Goal: Navigation & Orientation: Find specific page/section

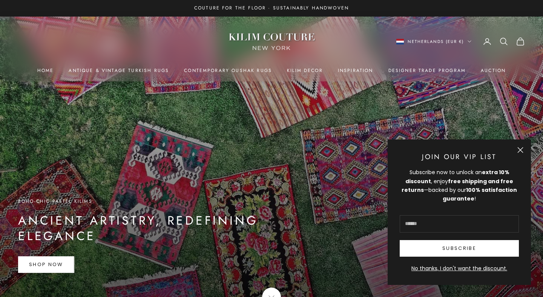
click at [520, 148] on button "Close" at bounding box center [521, 150] width 6 height 6
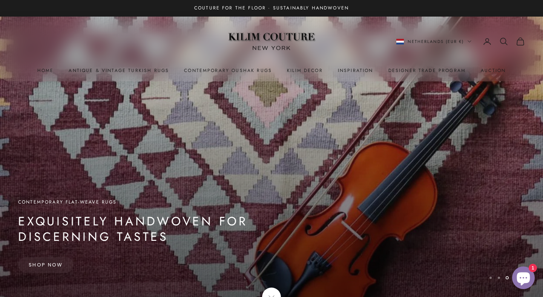
click at [441, 40] on span "Netherlands (EUR €)" at bounding box center [436, 41] width 56 height 7
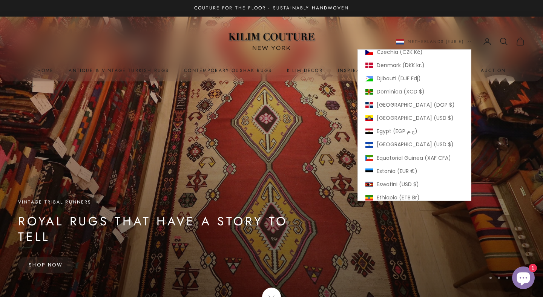
scroll to position [2397, 0]
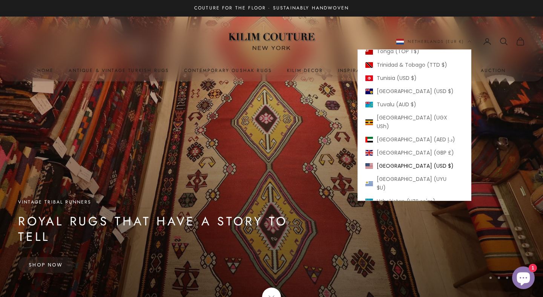
click at [395, 162] on span "[GEOGRAPHIC_DATA] (USD $)" at bounding box center [415, 166] width 77 height 9
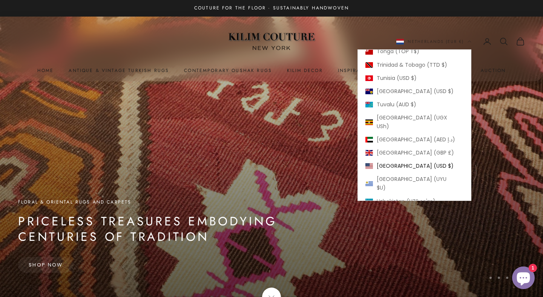
click at [391, 162] on span "[GEOGRAPHIC_DATA] (USD $)" at bounding box center [415, 166] width 77 height 9
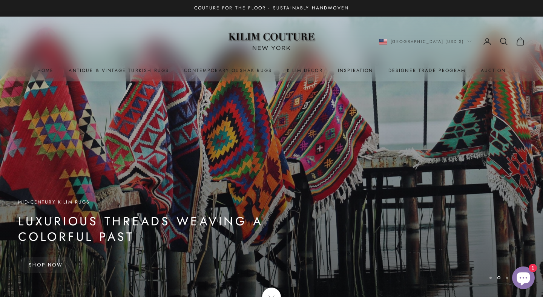
scroll to position [33, 0]
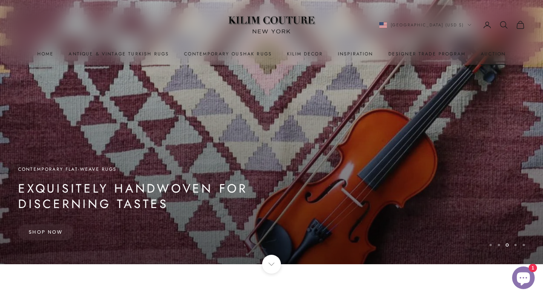
click at [486, 55] on link "Auction" at bounding box center [493, 54] width 25 height 8
